Goal: Information Seeking & Learning: Learn about a topic

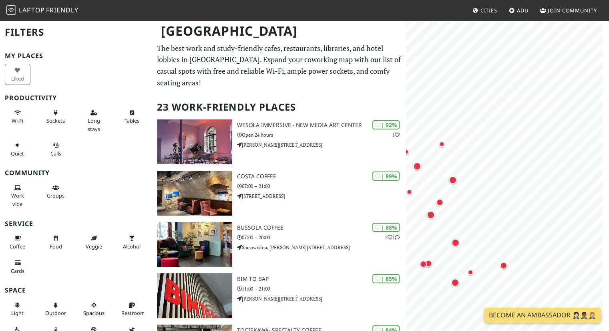
click at [609, 139] on html "Laptop Friendly Cities Add Join Community Kraków Filters My Places Liked Produc…" at bounding box center [304, 165] width 609 height 331
click at [457, 181] on div "Map marker" at bounding box center [452, 178] width 11 height 11
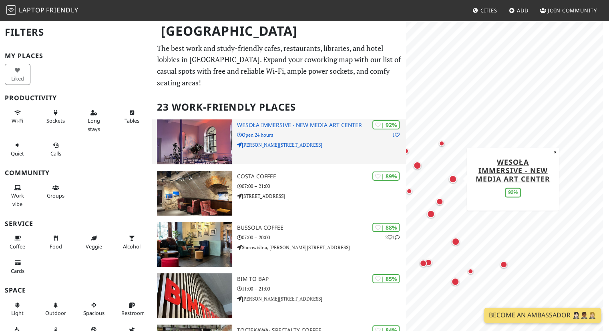
click at [330, 140] on div "| 92% 1 Wesoła Immersive - New Media Art Center Open 24 hours Mikołaja Kopernik…" at bounding box center [321, 141] width 169 height 45
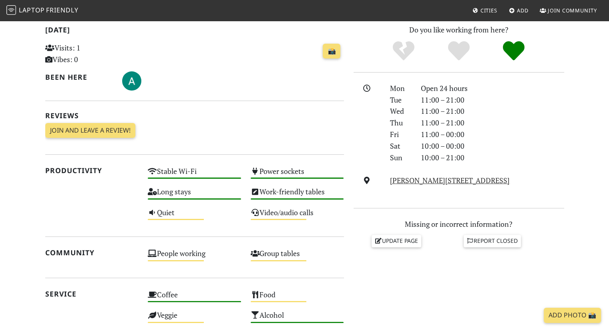
scroll to position [191, 0]
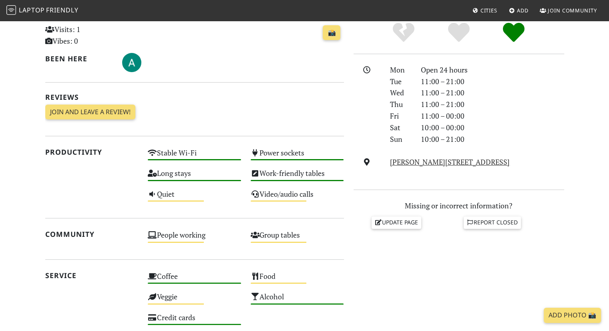
click at [443, 167] on div "[PERSON_NAME][STREET_ADDRESS]" at bounding box center [476, 162] width 183 height 12
click at [446, 165] on link "[PERSON_NAME][STREET_ADDRESS]" at bounding box center [450, 162] width 120 height 10
